Goal: Task Accomplishment & Management: Complete application form

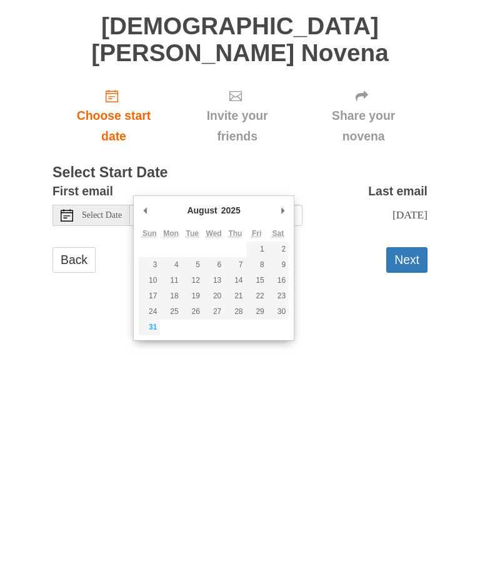
type input "Sunday, August 31st"
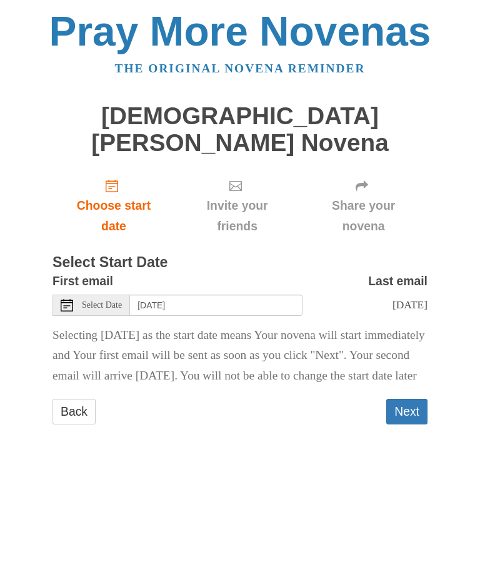
click at [414, 400] on button "Next" at bounding box center [406, 413] width 41 height 26
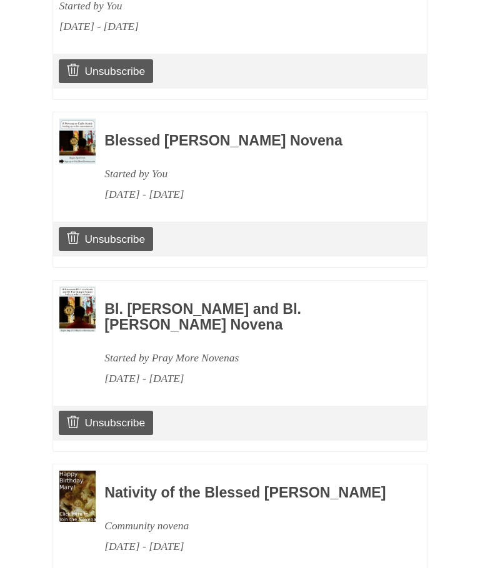
scroll to position [1063, 0]
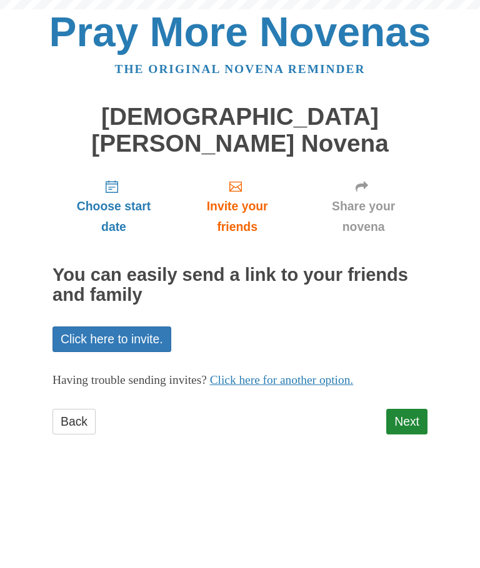
click at [418, 409] on link "Next" at bounding box center [406, 422] width 41 height 26
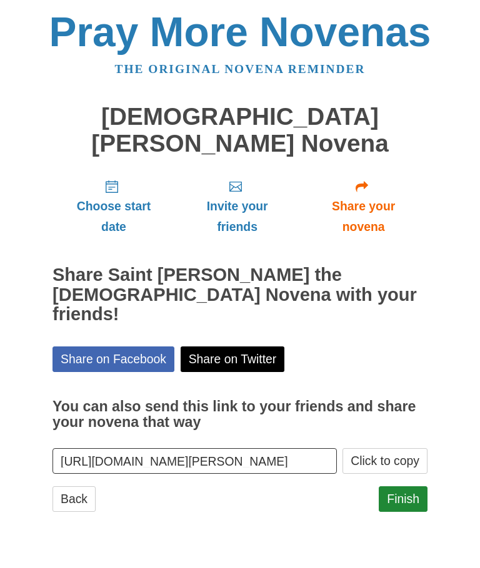
click at [402, 486] on link "Finish" at bounding box center [402, 499] width 49 height 26
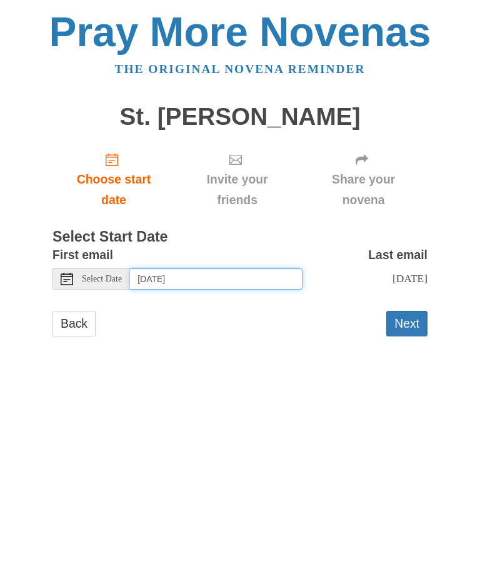
click at [260, 278] on input "Monday, September 1st" at bounding box center [216, 278] width 172 height 21
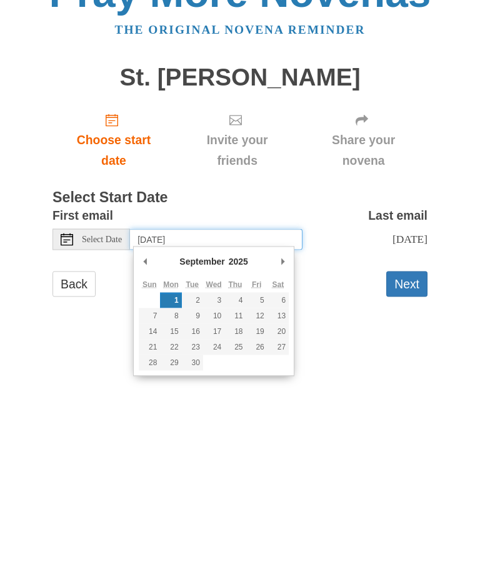
type input "Thursday, September 4th"
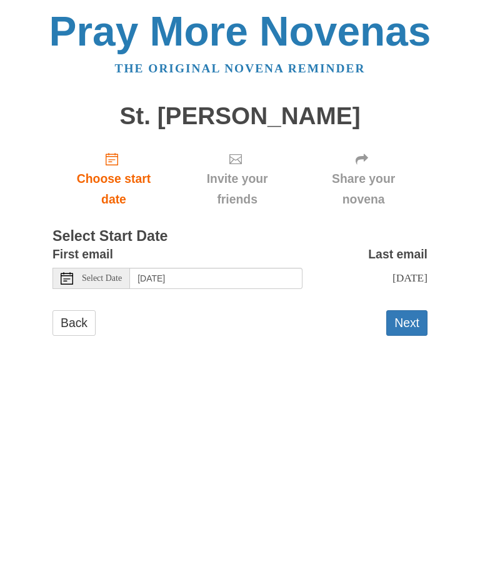
click at [407, 313] on button "Next" at bounding box center [406, 324] width 41 height 26
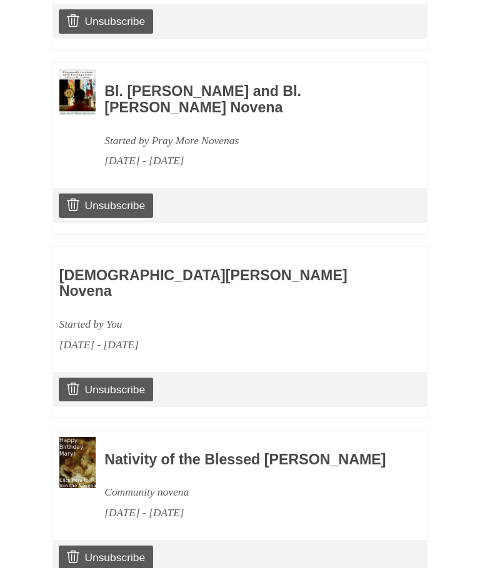
scroll to position [1063, 0]
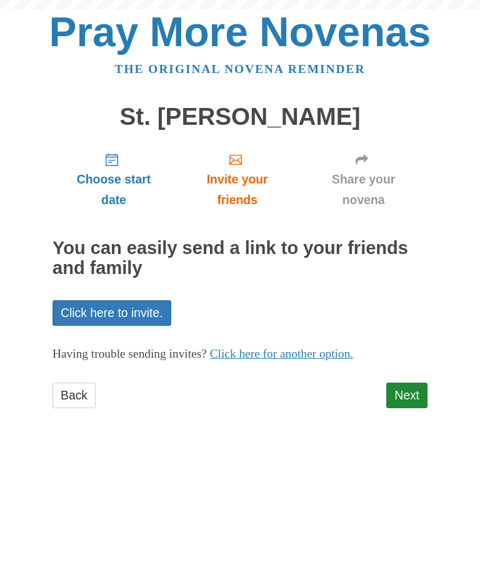
click at [411, 398] on link "Next" at bounding box center [406, 396] width 41 height 26
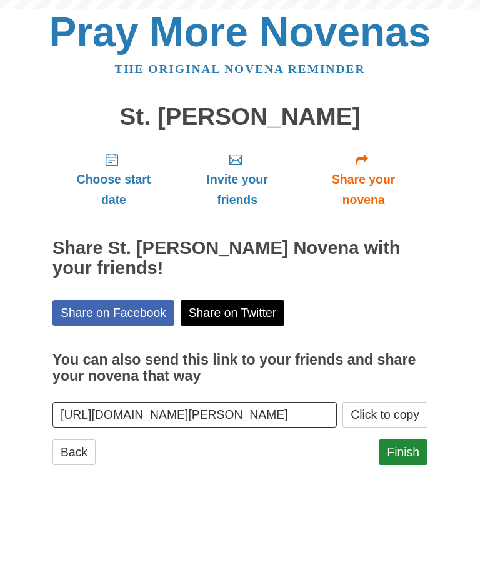
click at [406, 451] on link "Finish" at bounding box center [402, 453] width 49 height 26
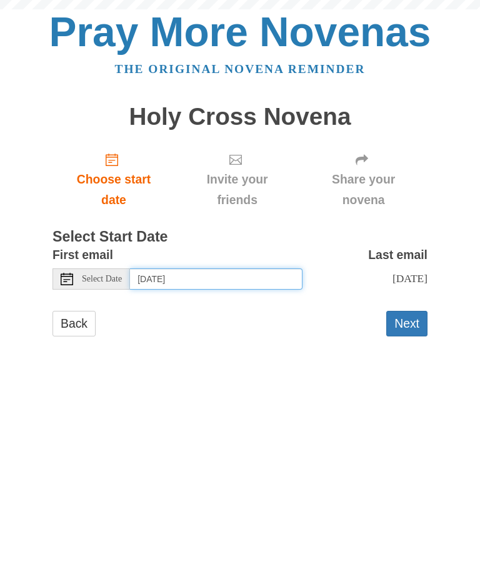
click at [242, 275] on input "Monday, September 1st" at bounding box center [216, 278] width 172 height 21
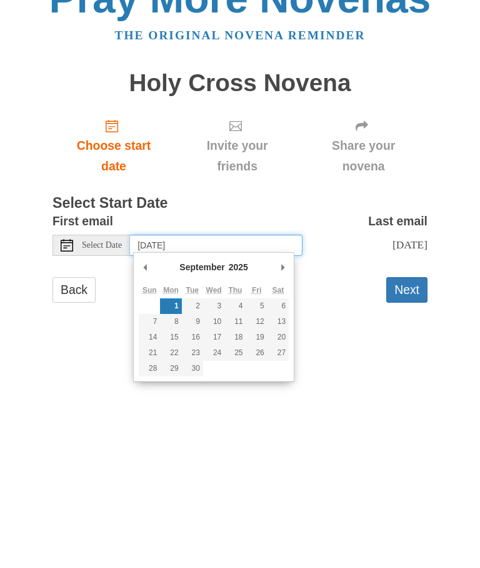
type input "Friday, September 5th"
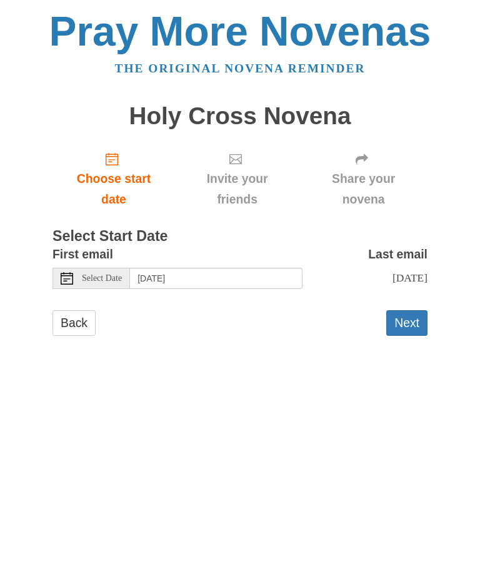
click at [408, 324] on button "Next" at bounding box center [406, 324] width 41 height 26
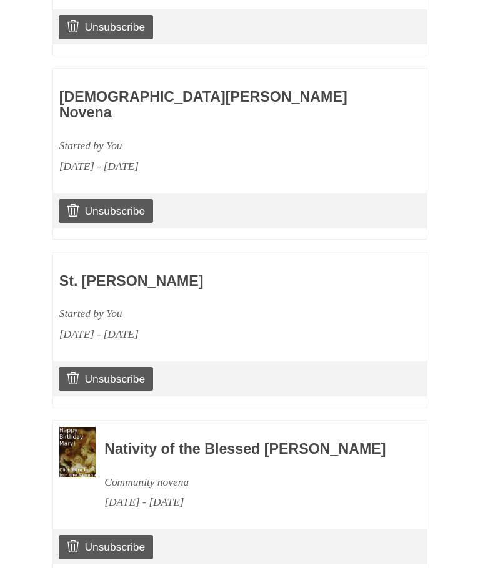
scroll to position [1228, 0]
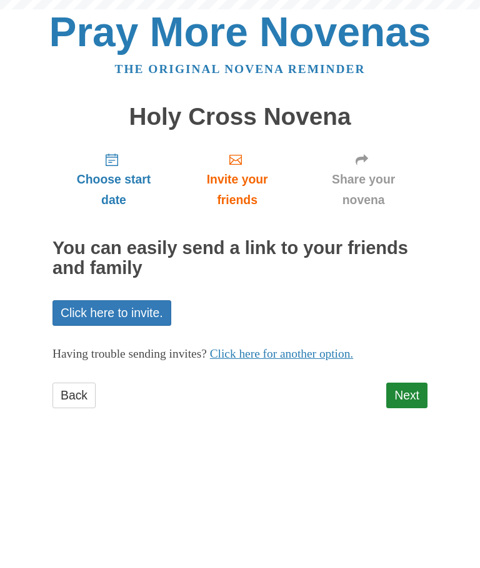
click at [416, 383] on link "Next" at bounding box center [406, 396] width 41 height 26
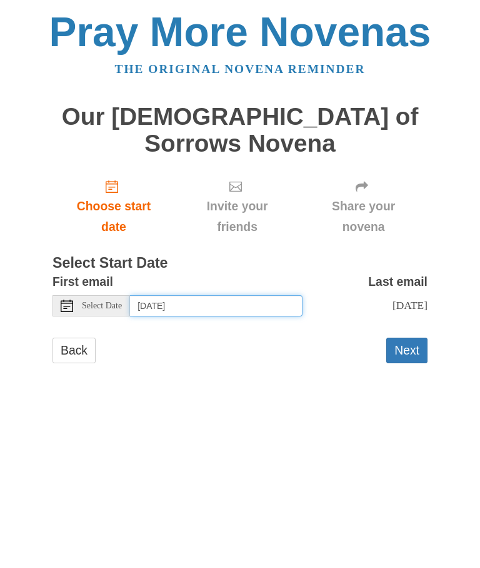
click at [266, 295] on input "Monday, September 1st" at bounding box center [216, 305] width 172 height 21
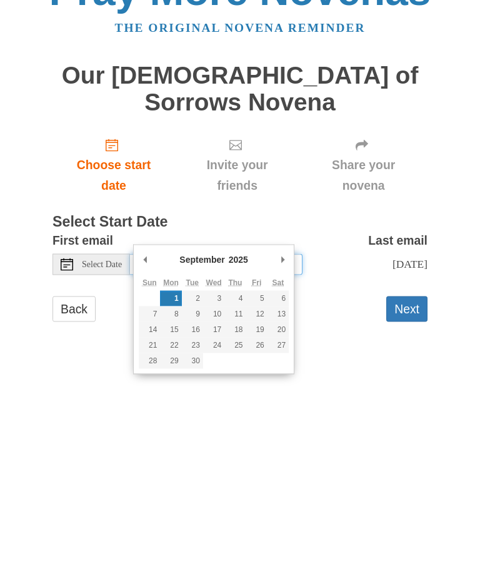
type input "Saturday, September 6th"
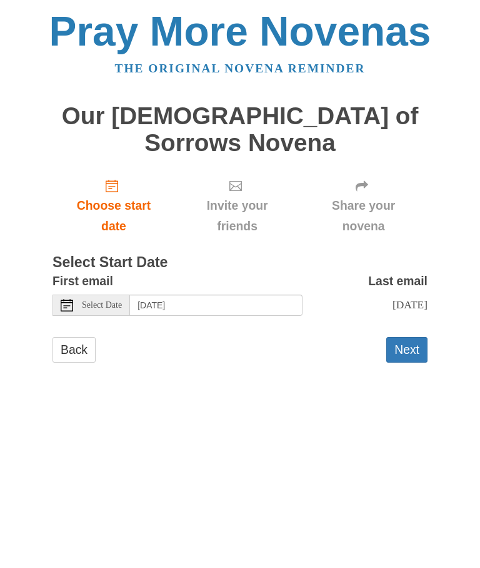
click at [409, 338] on button "Next" at bounding box center [406, 351] width 41 height 26
click at [413, 338] on button "Next" at bounding box center [406, 351] width 41 height 26
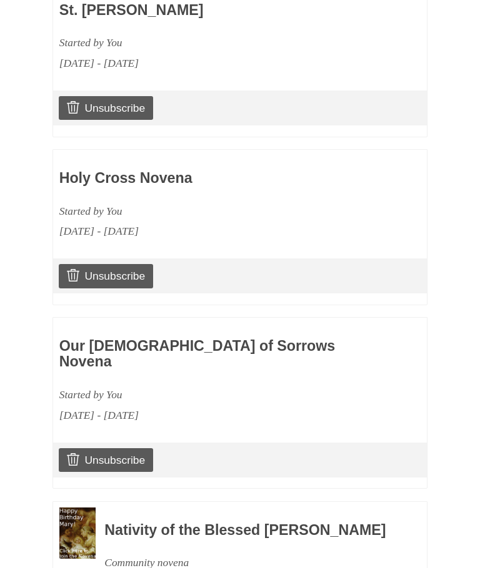
scroll to position [1394, 0]
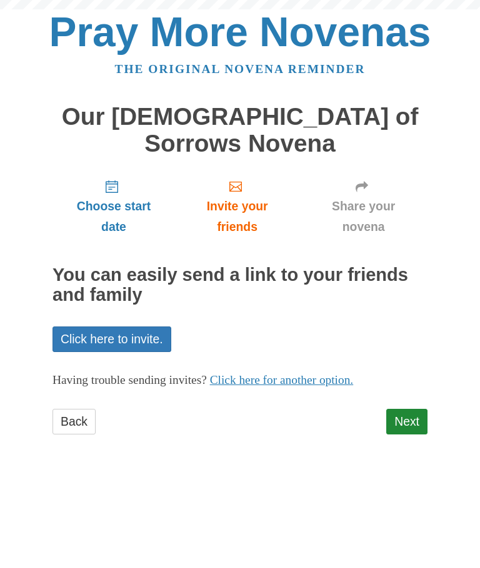
click at [411, 409] on link "Next" at bounding box center [406, 422] width 41 height 26
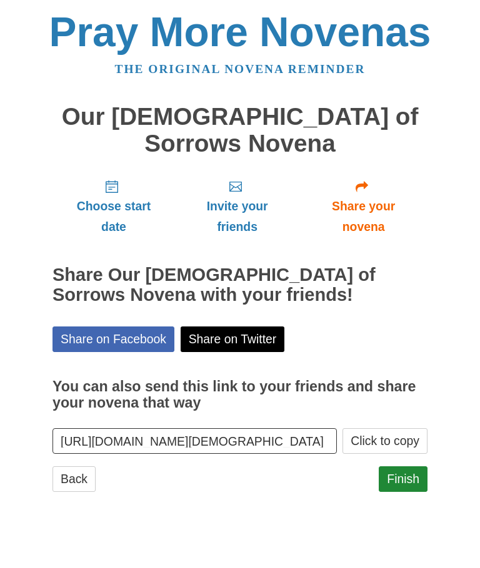
click at [405, 466] on link "Finish" at bounding box center [402, 479] width 49 height 26
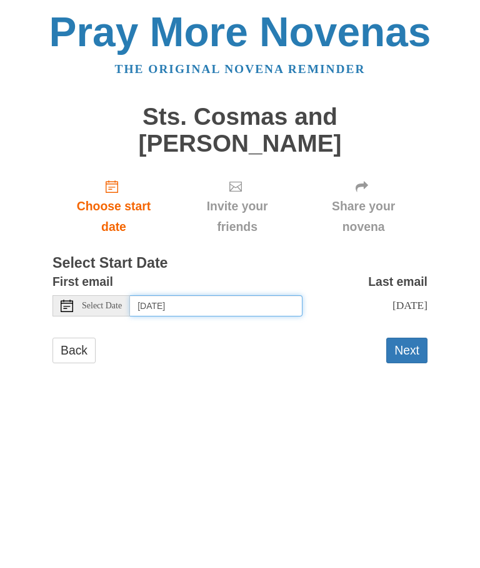
click at [245, 306] on input "Monday, September 1st" at bounding box center [216, 305] width 172 height 21
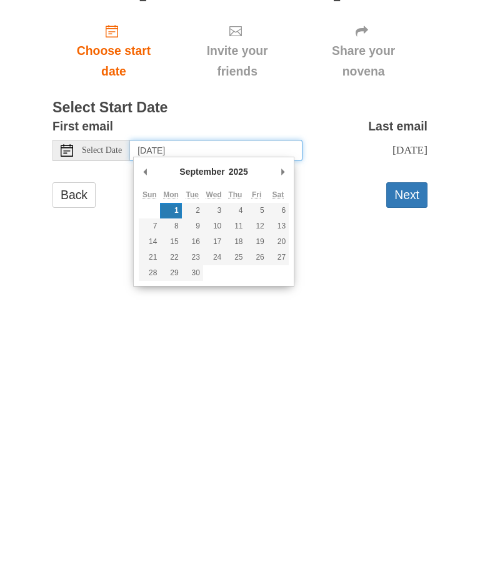
type input "Wednesday, September 17th"
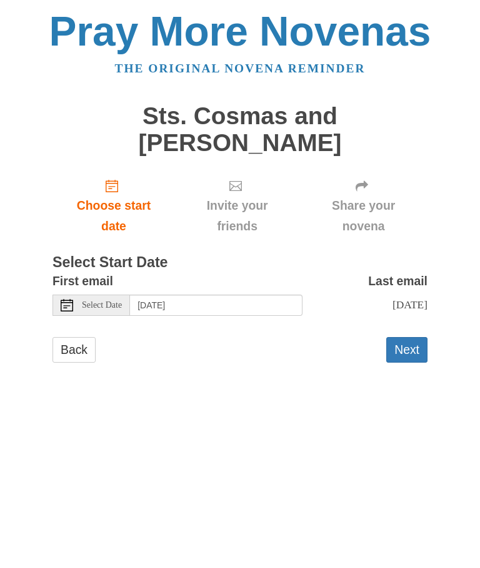
click at [406, 352] on button "Next" at bounding box center [406, 351] width 41 height 26
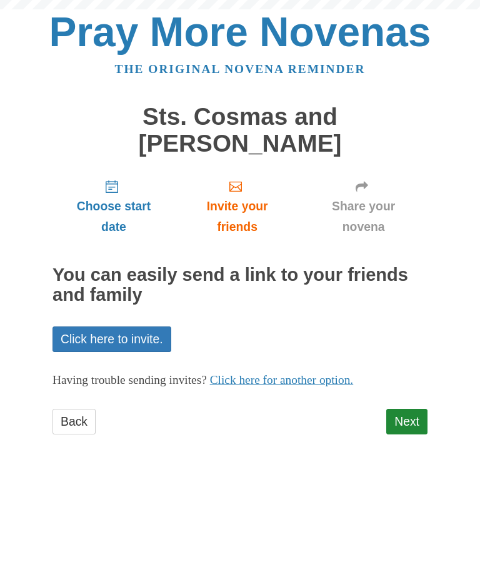
click at [413, 416] on link "Next" at bounding box center [406, 422] width 41 height 26
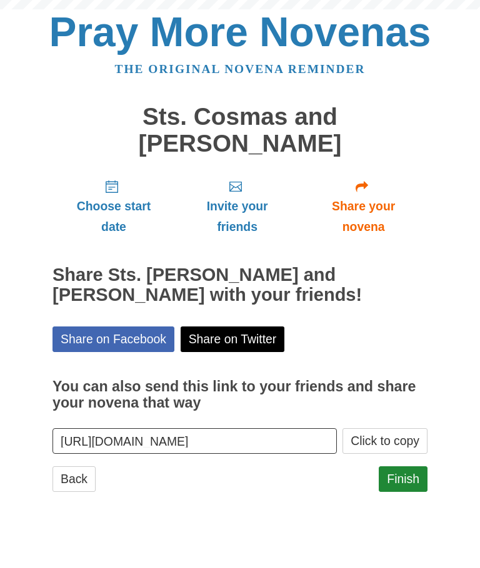
click at [410, 475] on link "Finish" at bounding box center [402, 479] width 49 height 26
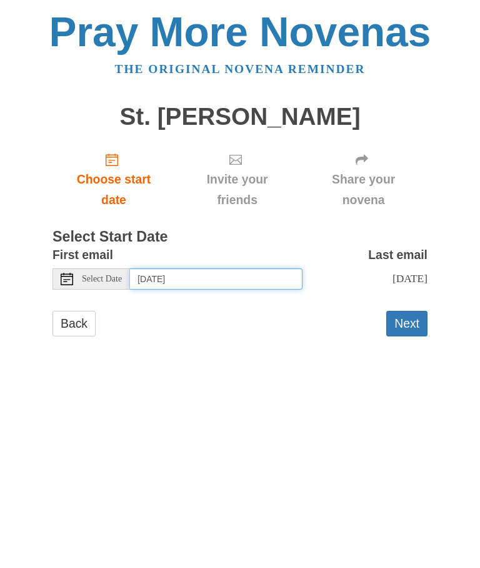
click at [244, 276] on input "Monday, September 1st" at bounding box center [216, 278] width 172 height 21
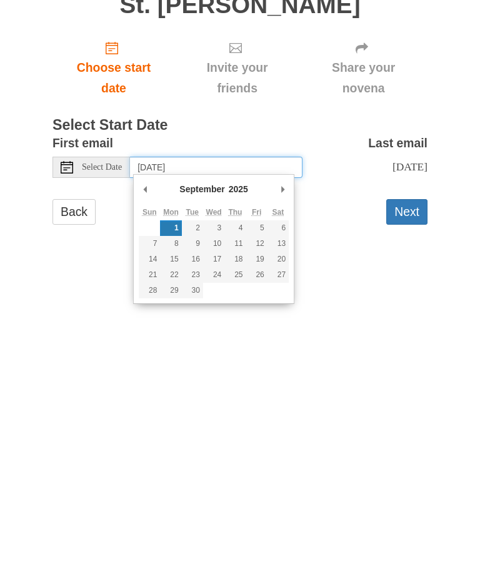
type input "Thursday, September 18th"
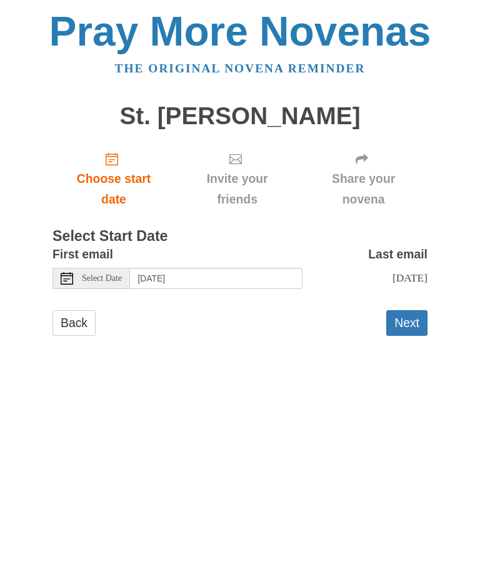
click at [407, 322] on button "Next" at bounding box center [406, 324] width 41 height 26
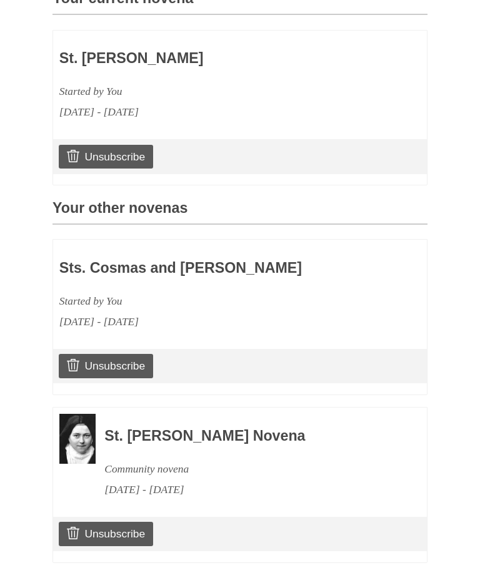
scroll to position [370, 0]
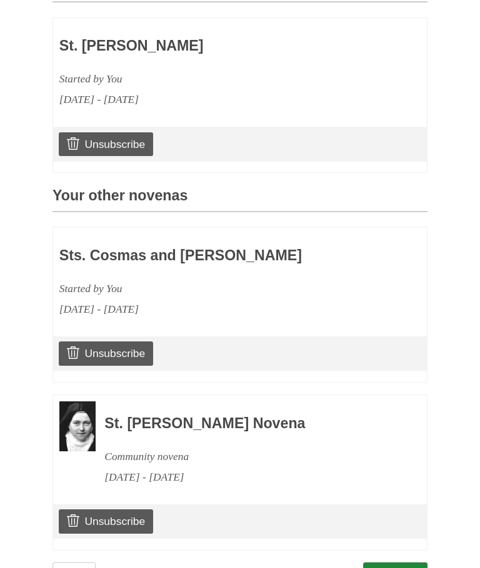
click at [403, 568] on link "Continue" at bounding box center [395, 576] width 65 height 26
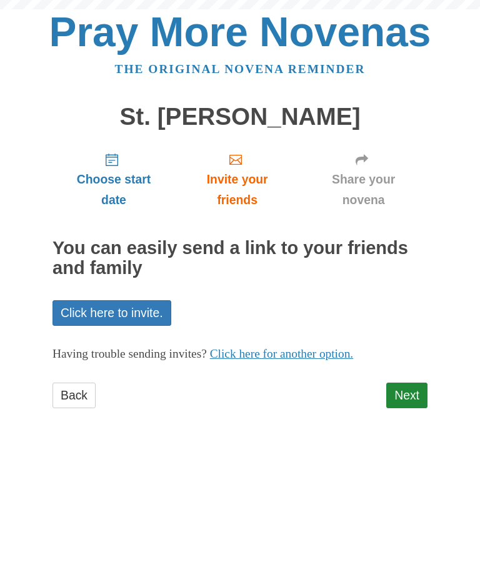
click at [412, 394] on link "Next" at bounding box center [406, 396] width 41 height 26
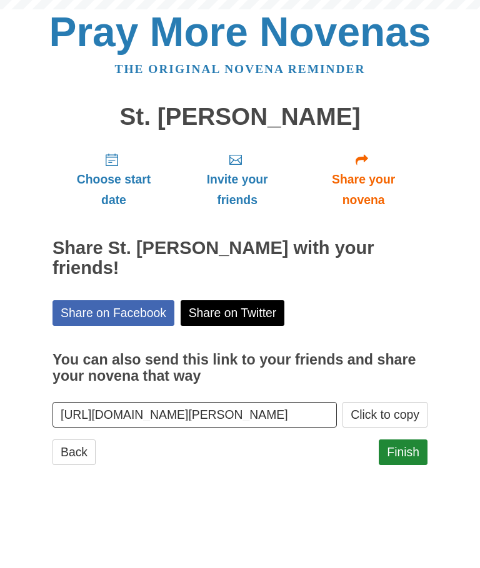
click at [405, 448] on link "Finish" at bounding box center [402, 453] width 49 height 26
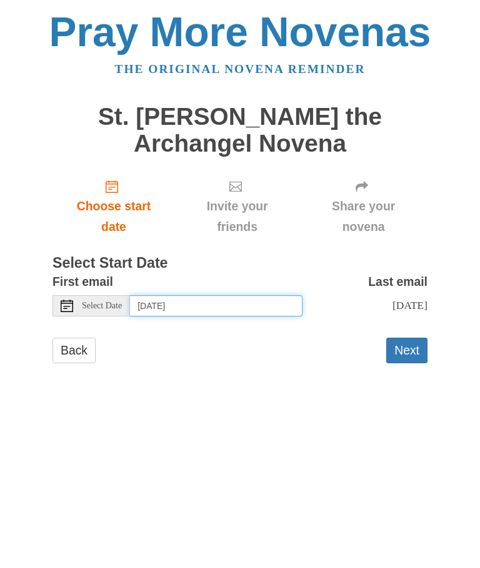
click at [252, 306] on input "[DATE]" at bounding box center [216, 305] width 172 height 21
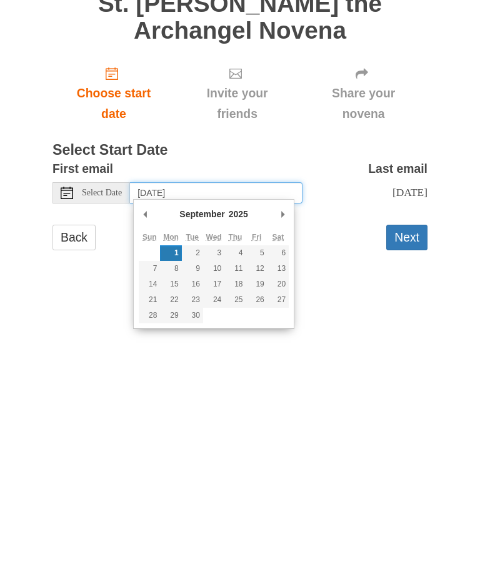
type input "Saturday, September 20th"
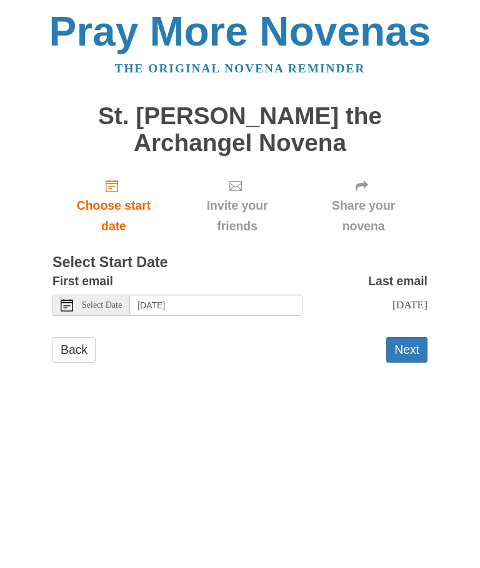
click at [408, 344] on button "Next" at bounding box center [406, 351] width 41 height 26
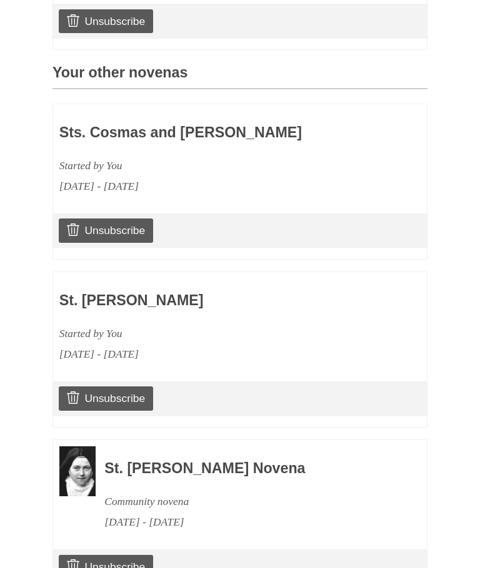
scroll to position [561, 0]
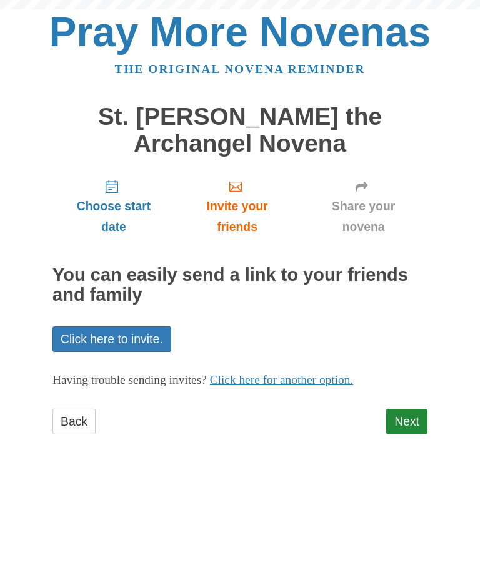
click at [409, 425] on link "Next" at bounding box center [406, 422] width 41 height 26
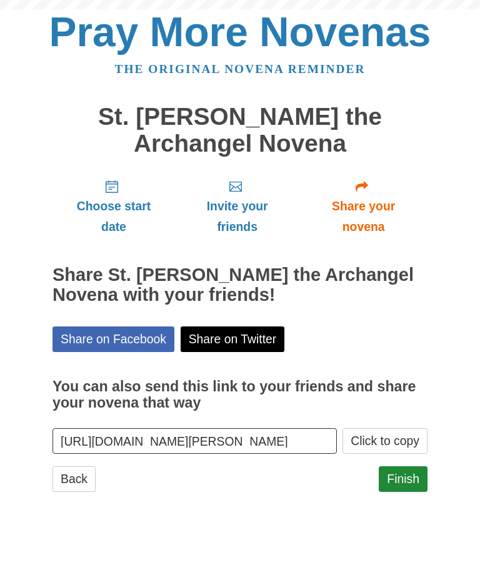
click at [403, 469] on link "Finish" at bounding box center [402, 479] width 49 height 26
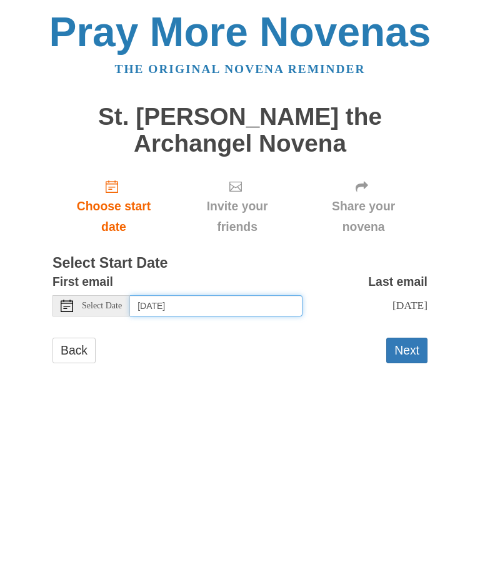
click at [238, 307] on input "[DATE]" at bounding box center [216, 305] width 172 height 21
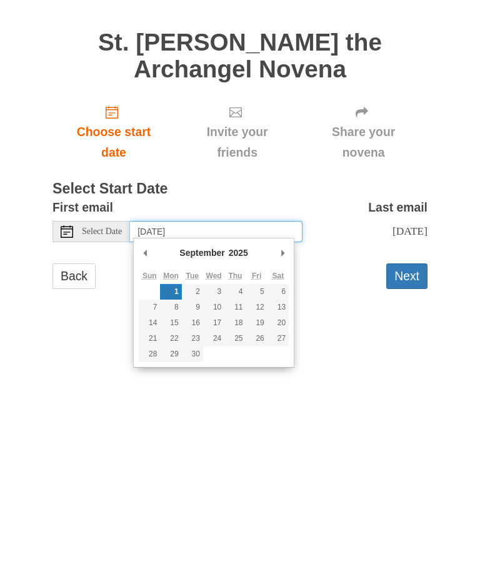
type input "[DATE]"
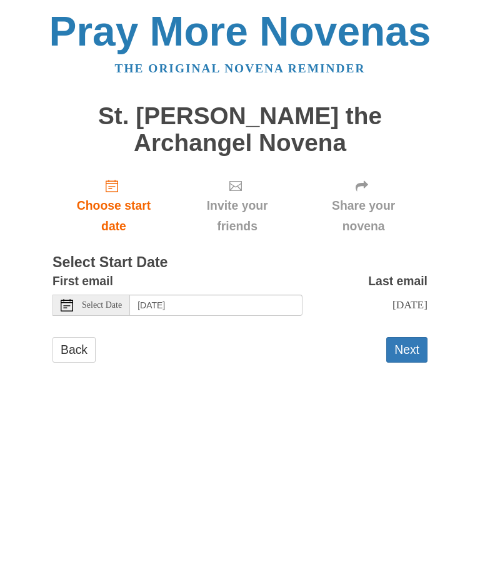
click at [408, 343] on button "Next" at bounding box center [406, 351] width 41 height 26
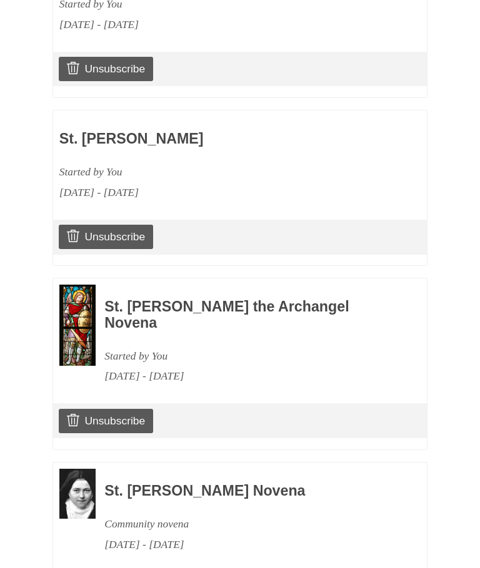
scroll to position [727, 0]
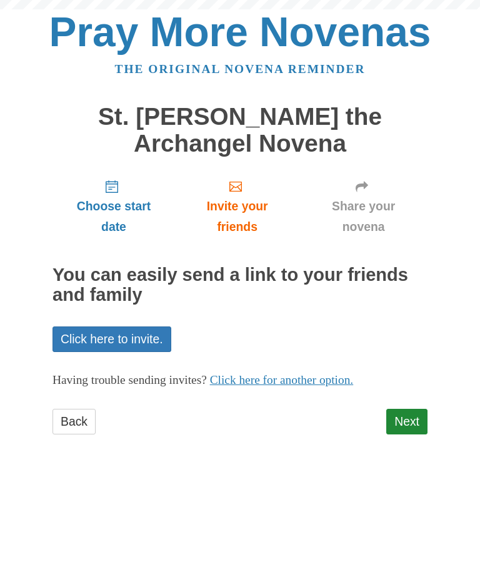
click at [413, 425] on link "Next" at bounding box center [406, 422] width 41 height 26
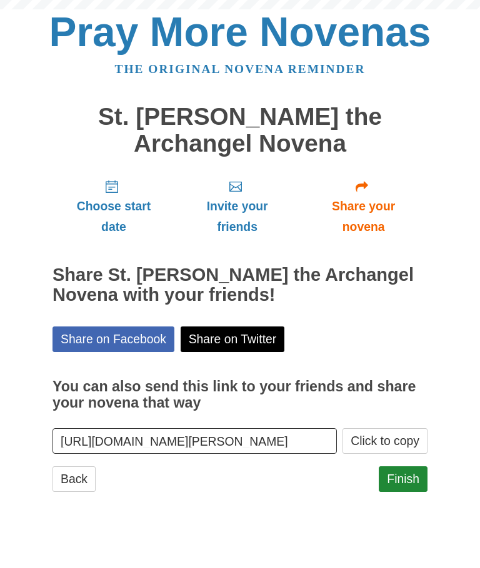
click at [412, 475] on link "Finish" at bounding box center [402, 479] width 49 height 26
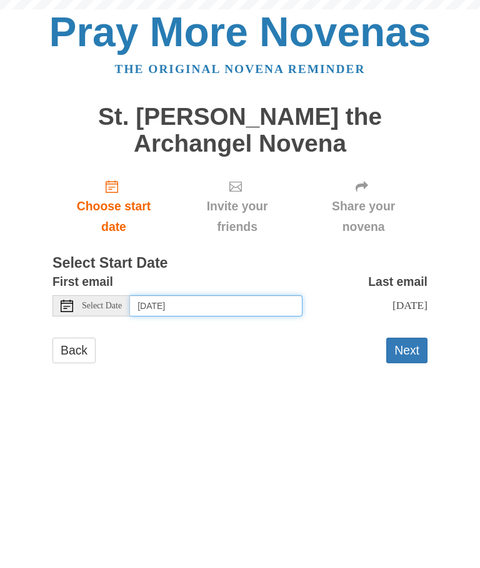
click at [231, 305] on input "[DATE]" at bounding box center [216, 305] width 172 height 21
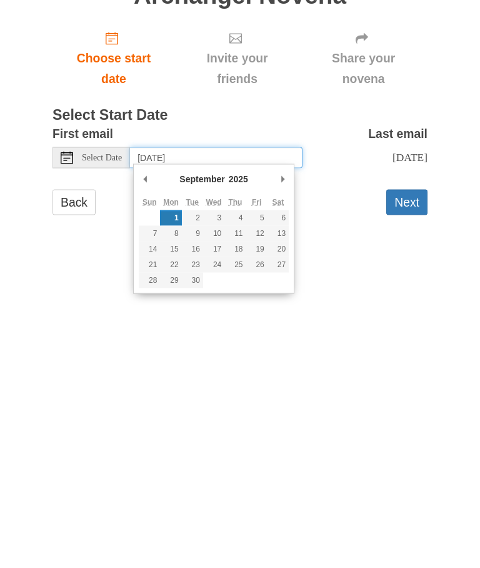
type input "[DATE]"
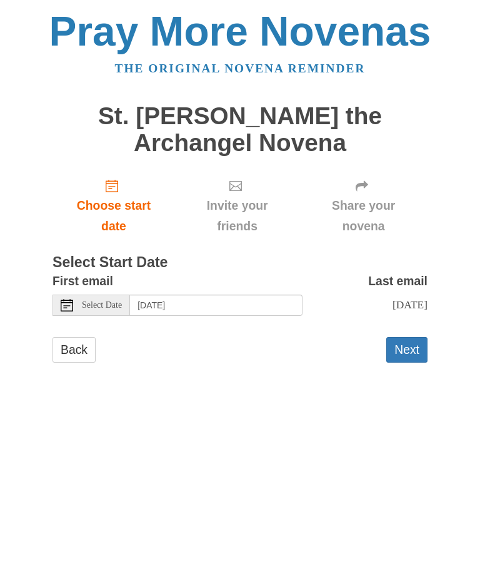
click at [415, 344] on button "Next" at bounding box center [406, 351] width 41 height 26
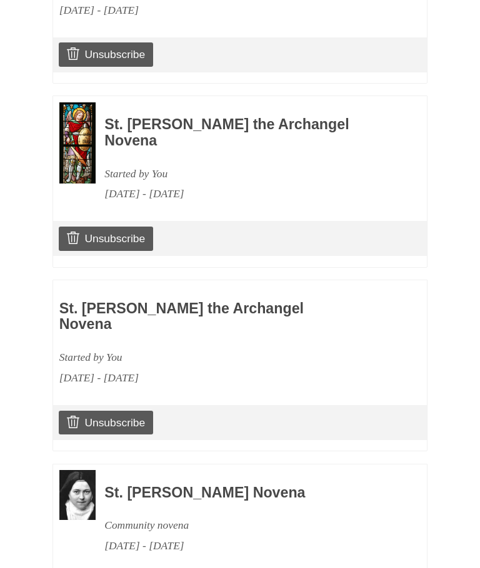
scroll to position [892, 0]
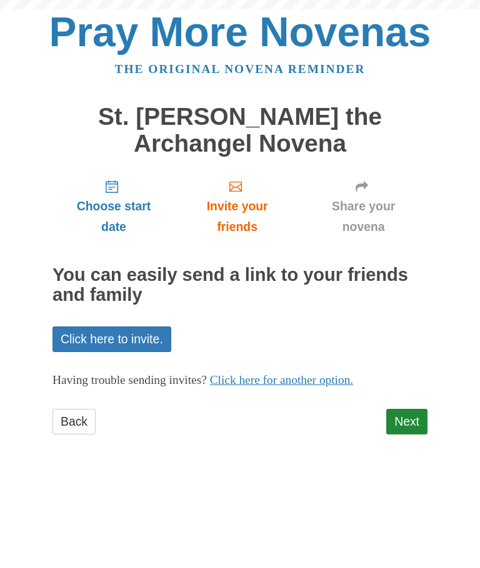
click at [401, 418] on link "Next" at bounding box center [406, 422] width 41 height 26
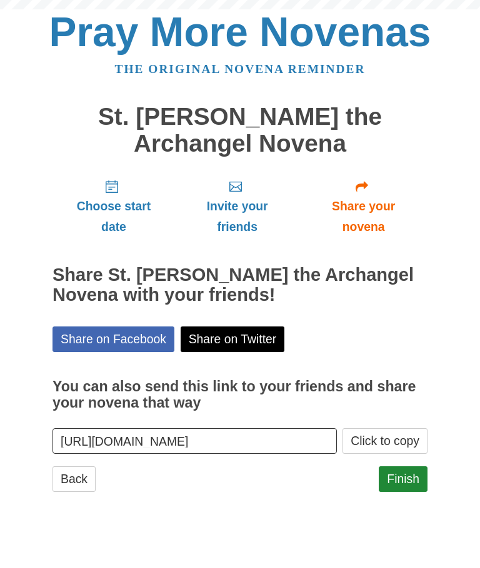
click at [400, 467] on link "Finish" at bounding box center [402, 479] width 49 height 26
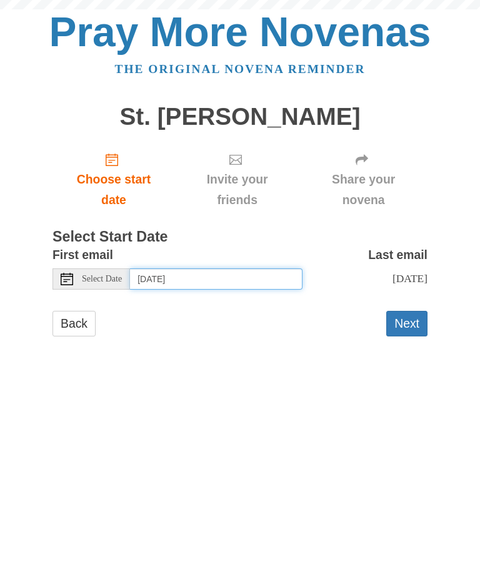
click at [254, 278] on input "[DATE]" at bounding box center [216, 278] width 172 height 21
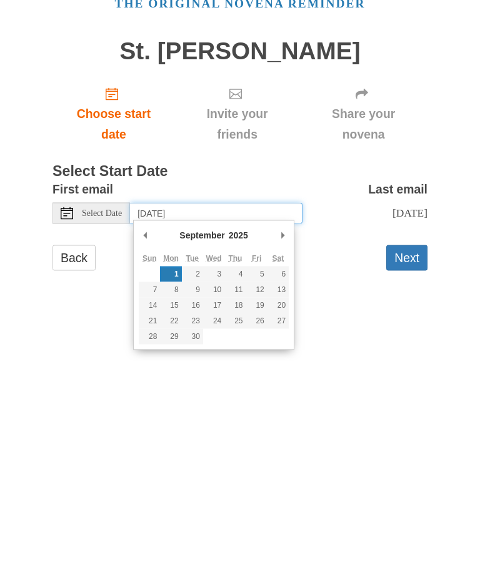
type input "[DATE]"
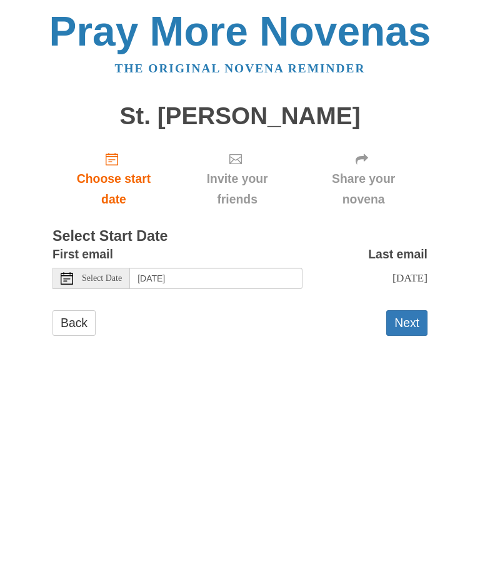
click at [416, 322] on button "Next" at bounding box center [406, 324] width 41 height 26
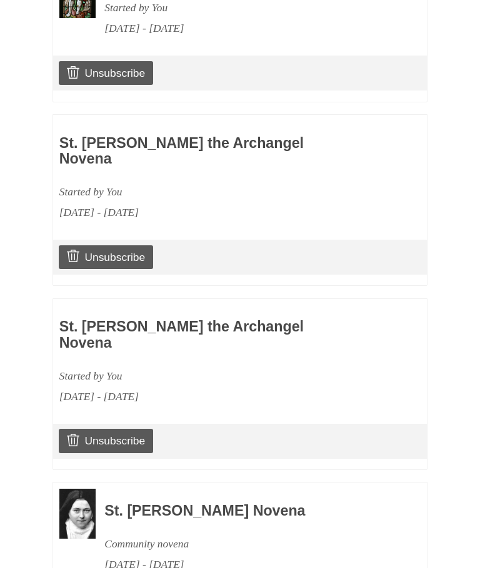
scroll to position [1031, 0]
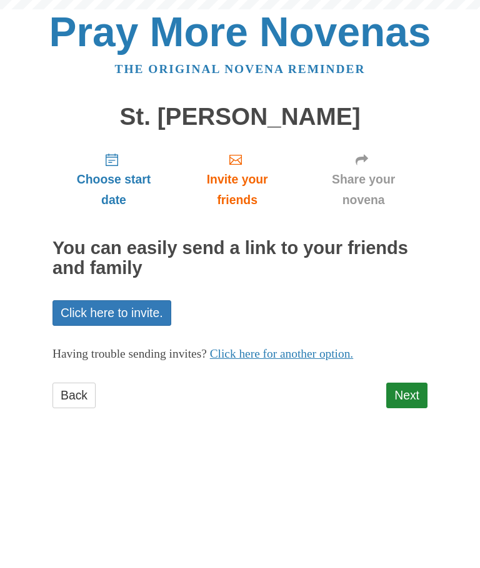
click at [416, 388] on link "Next" at bounding box center [406, 396] width 41 height 26
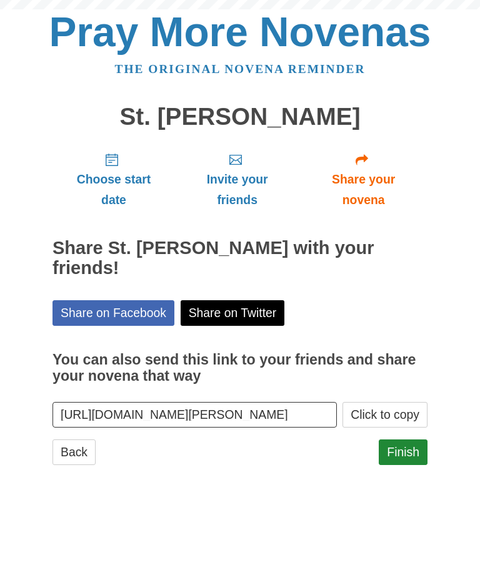
click at [406, 440] on link "Finish" at bounding box center [402, 453] width 49 height 26
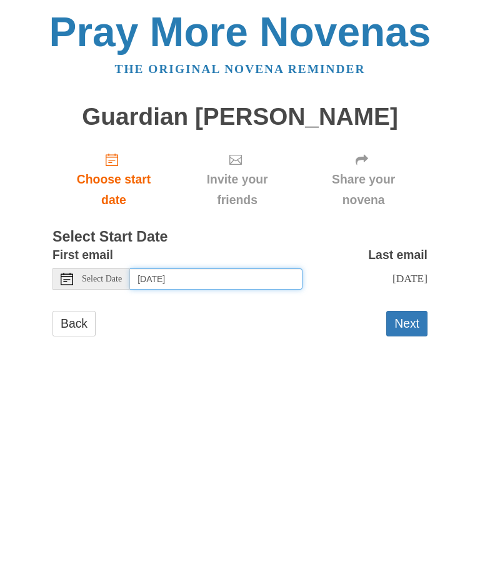
click at [261, 279] on input "[DATE]" at bounding box center [216, 278] width 172 height 21
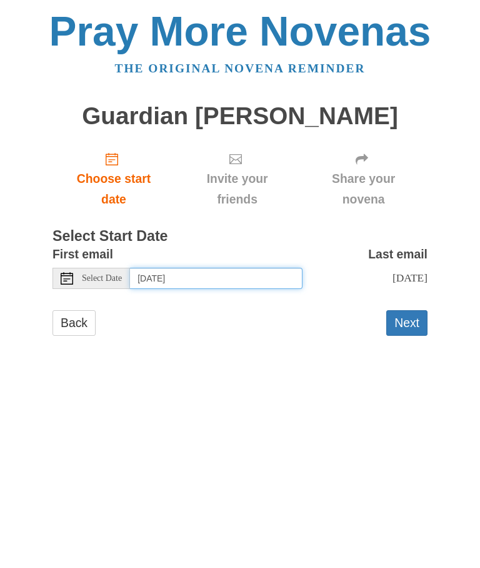
click at [252, 282] on input "[DATE]" at bounding box center [216, 278] width 172 height 21
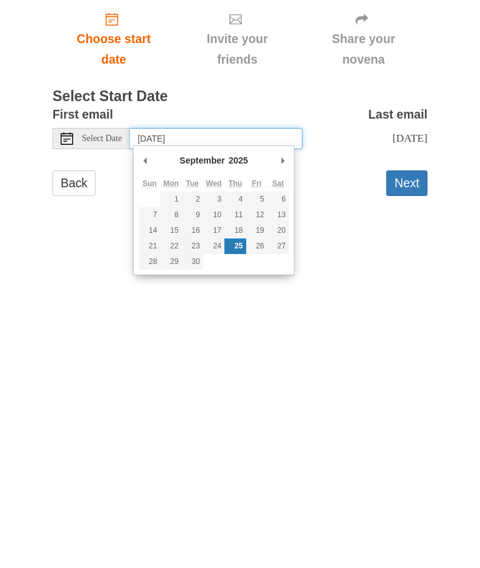
type input "[DATE]"
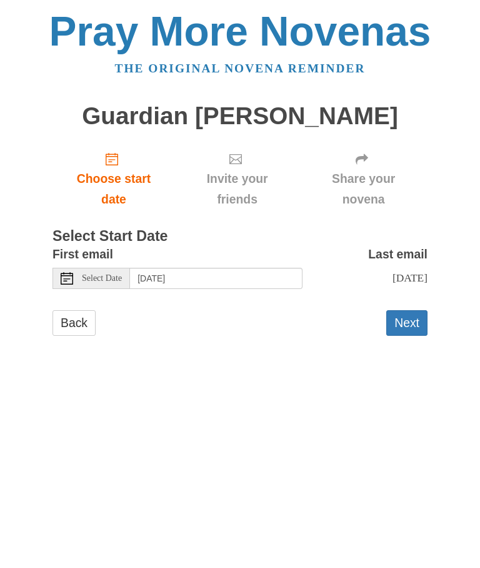
click at [409, 330] on button "Next" at bounding box center [406, 324] width 41 height 26
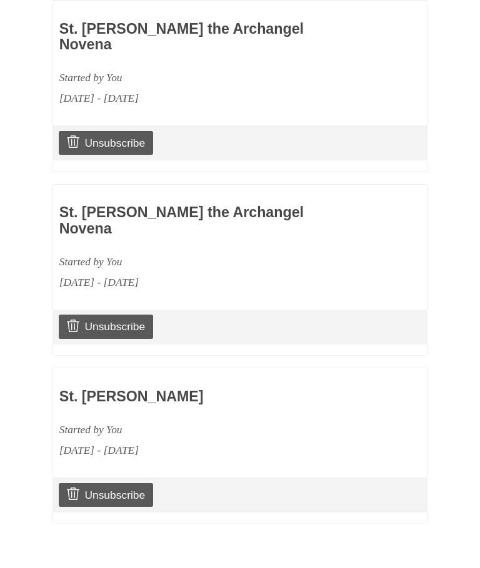
scroll to position [1197, 0]
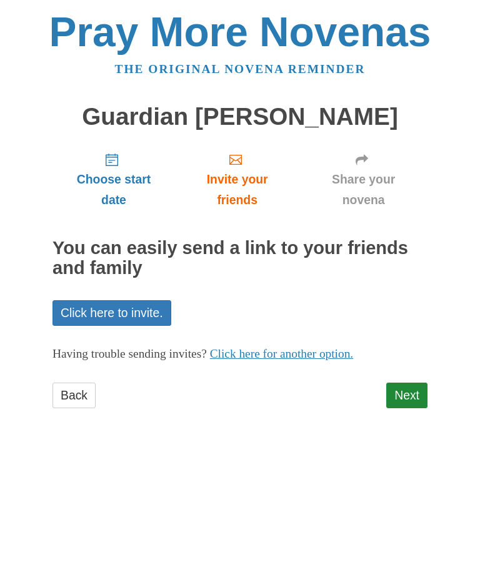
click at [405, 390] on link "Next" at bounding box center [406, 396] width 41 height 26
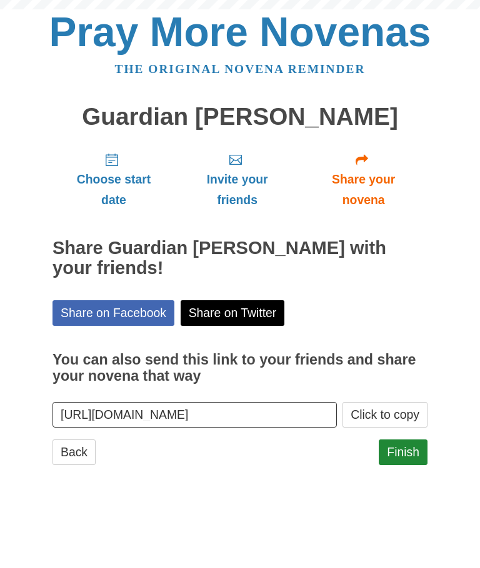
click at [415, 440] on link "Finish" at bounding box center [402, 453] width 49 height 26
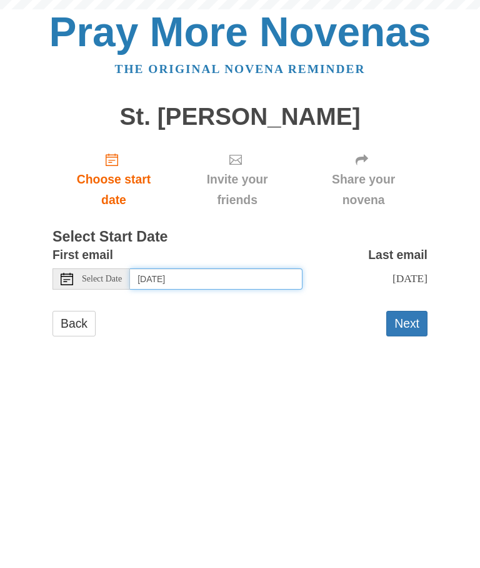
click at [247, 274] on input "[DATE]" at bounding box center [216, 278] width 172 height 21
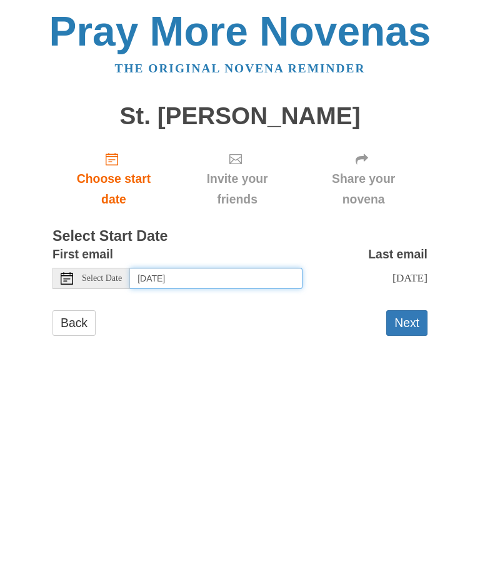
click at [246, 280] on input "[DATE]" at bounding box center [216, 278] width 172 height 21
click at [245, 285] on input "Sunday, October 26th" at bounding box center [216, 278] width 172 height 21
click at [261, 273] on input "Friday, September 26th" at bounding box center [216, 278] width 172 height 21
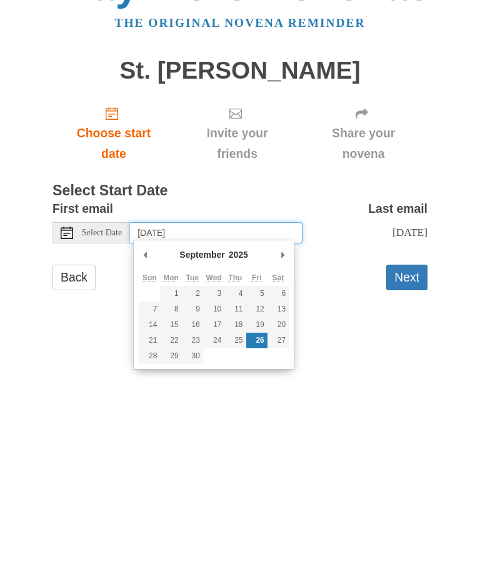
type input "Thursday, September 25th"
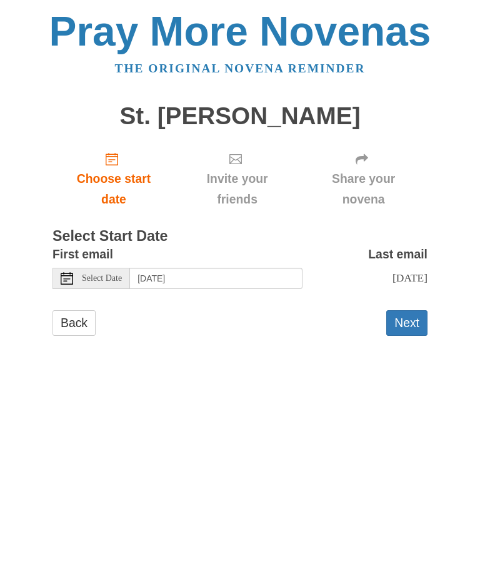
click at [409, 316] on button "Next" at bounding box center [406, 324] width 41 height 26
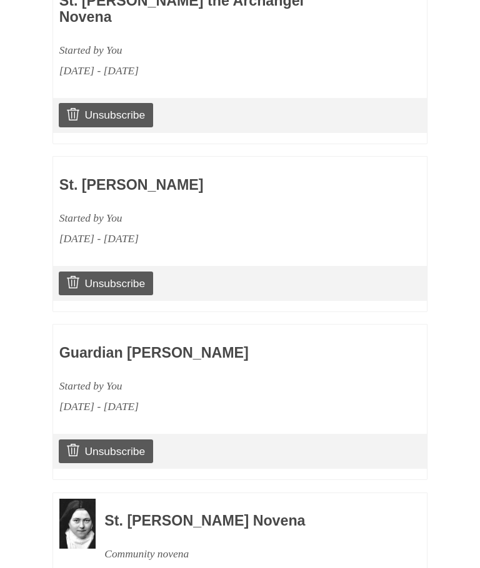
scroll to position [1362, 0]
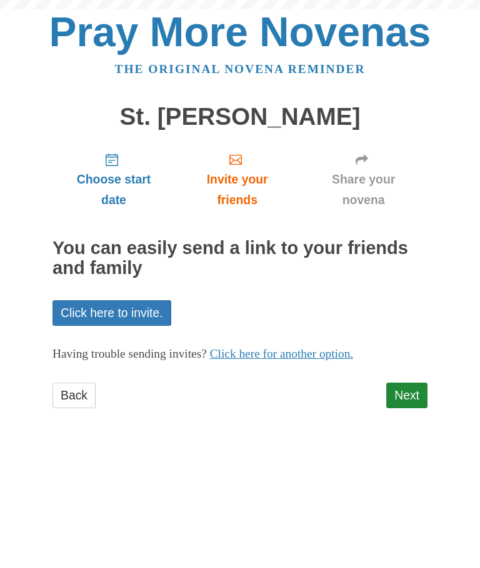
click at [413, 395] on link "Next" at bounding box center [406, 396] width 41 height 26
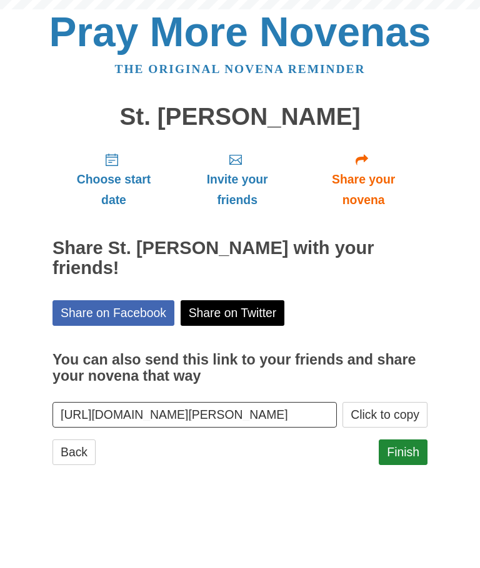
click at [408, 440] on link "Finish" at bounding box center [402, 453] width 49 height 26
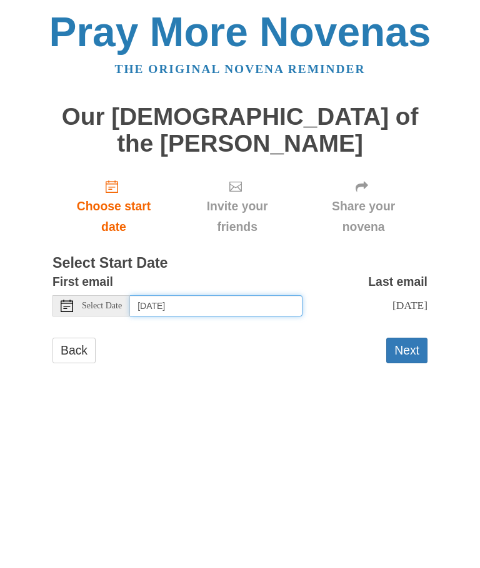
click at [272, 295] on input "Monday, September 1st" at bounding box center [216, 305] width 172 height 21
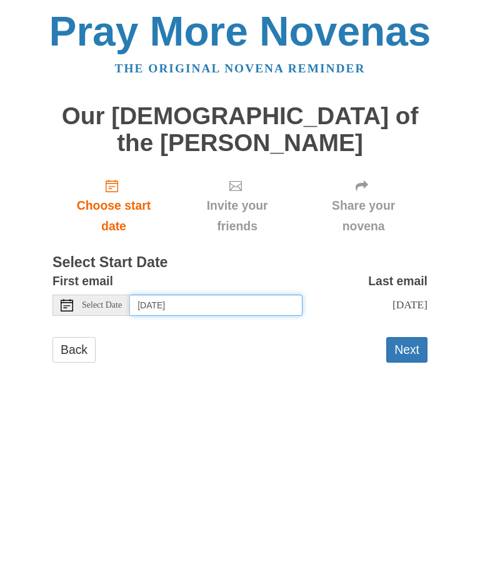
click at [258, 295] on input "Saturday, September 27th" at bounding box center [216, 305] width 172 height 21
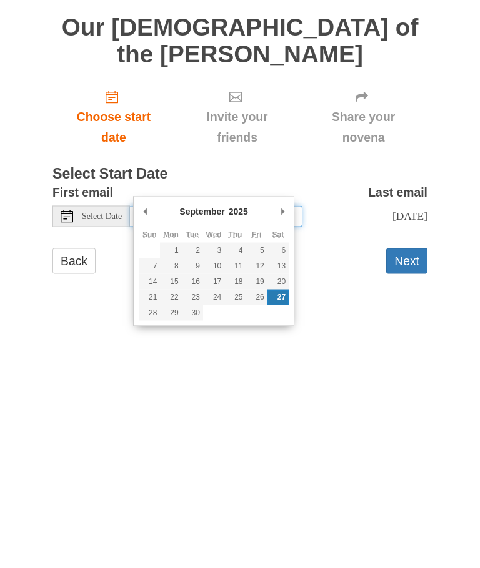
type input "Sunday, September 28th"
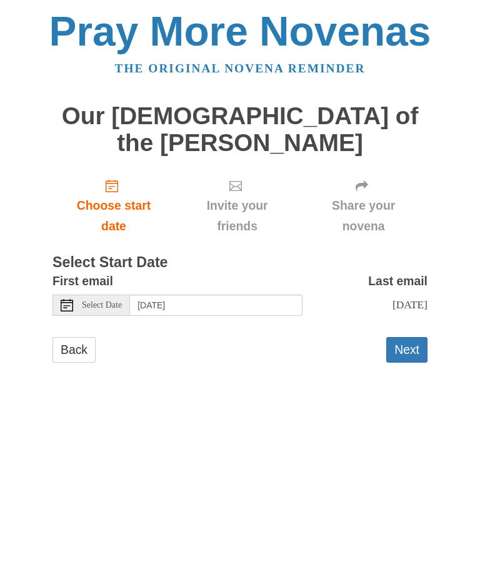
click at [406, 338] on button "Next" at bounding box center [406, 351] width 41 height 26
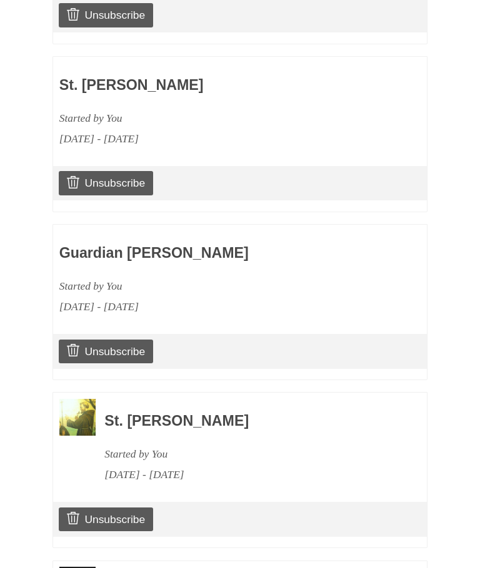
scroll to position [1197, 0]
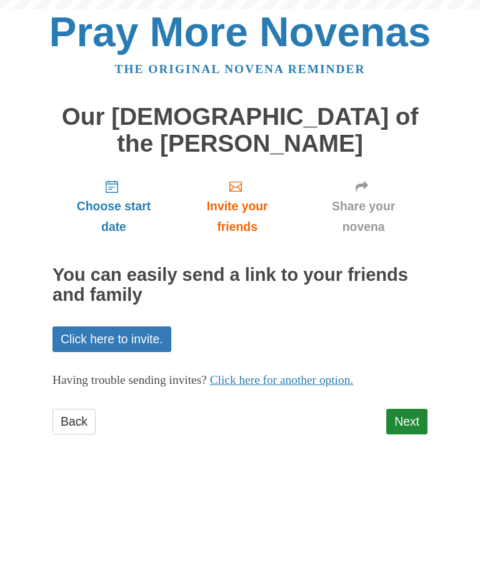
click at [396, 409] on link "Next" at bounding box center [406, 422] width 41 height 26
